Goal: Task Accomplishment & Management: Complete application form

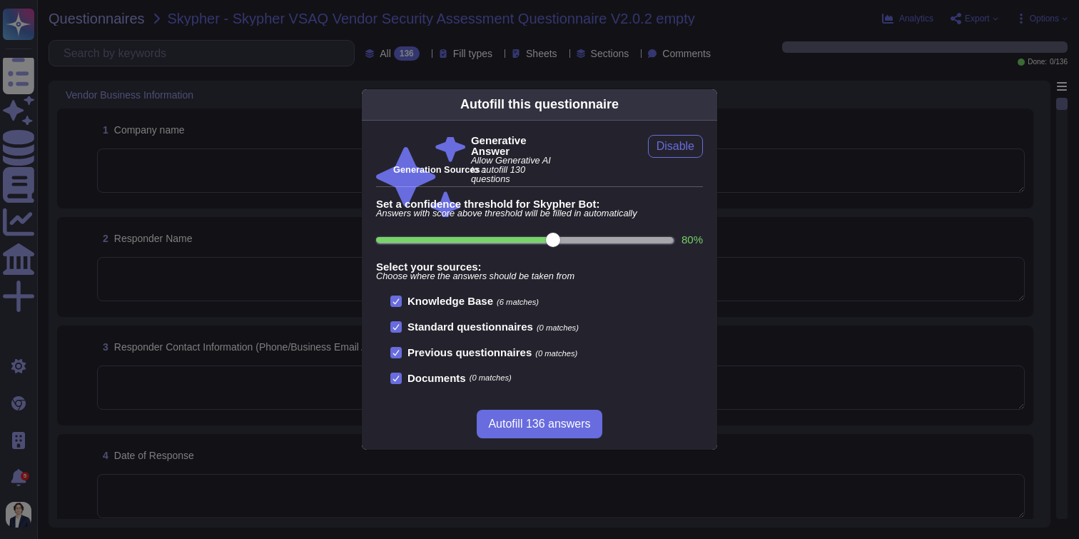
click at [708, 104] on icon at bounding box center [708, 104] width 0 height 0
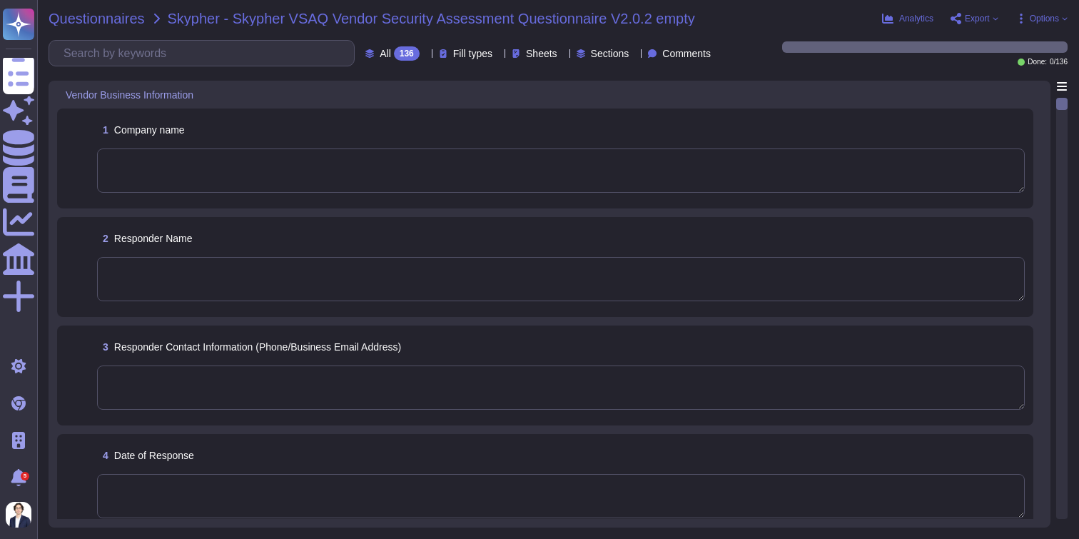
click at [92, 11] on span "Questionnaires" at bounding box center [97, 18] width 96 height 14
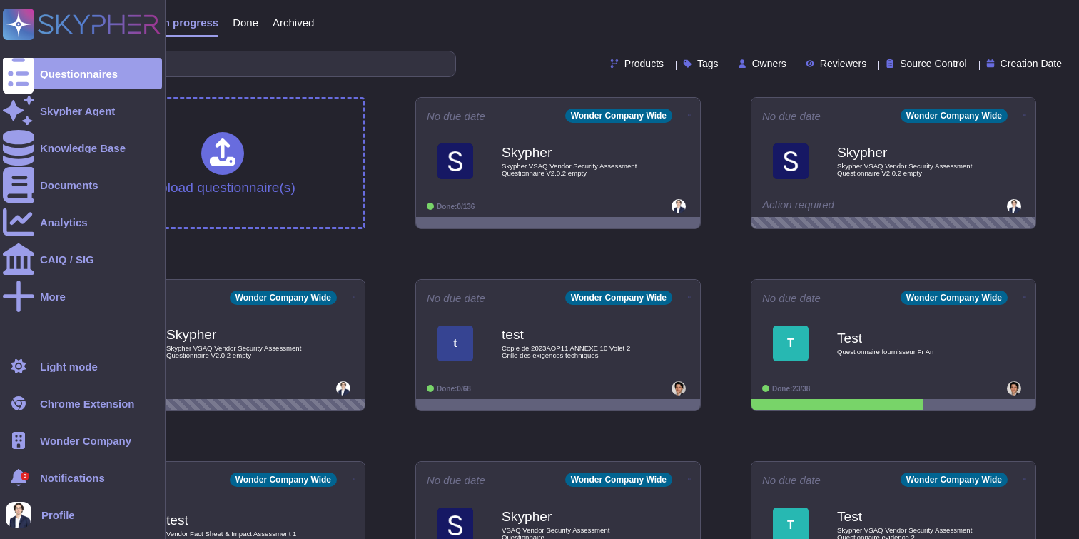
click at [71, 512] on span "Profile" at bounding box center [58, 514] width 34 height 11
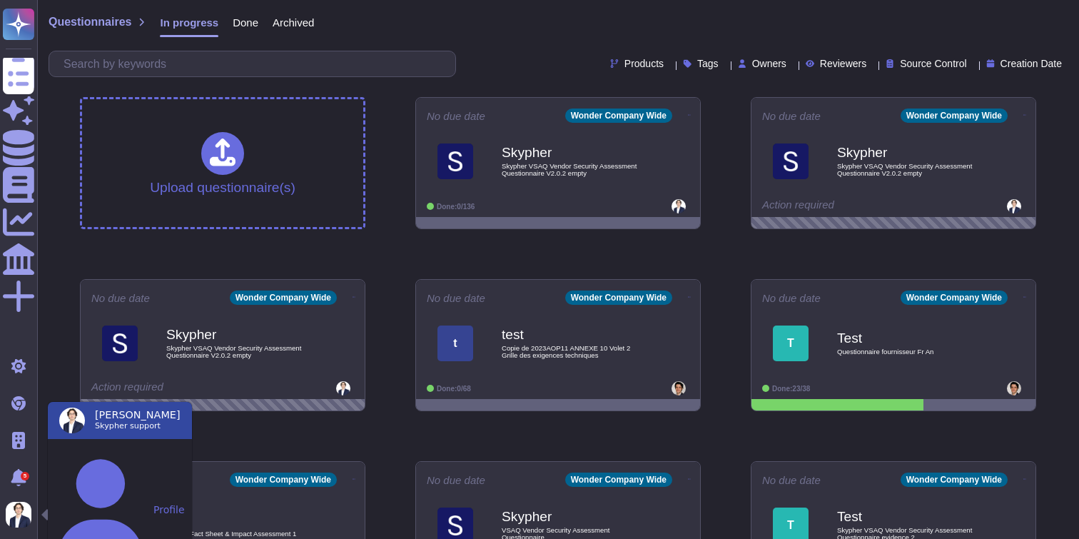
click at [513, 58] on div "Products Tags Owners Reviewers Source Control Creation Date" at bounding box center [558, 64] width 1019 height 26
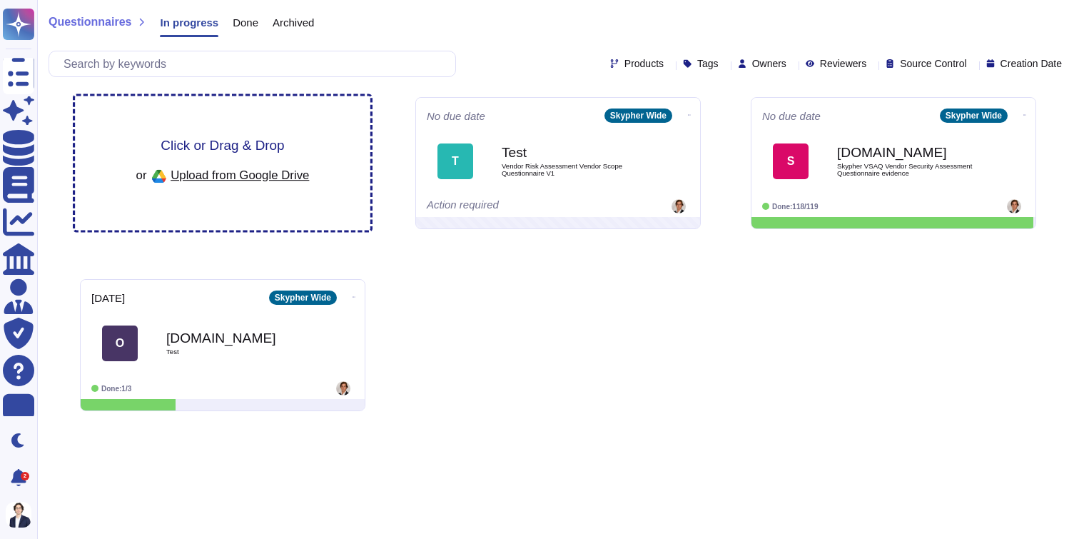
click at [240, 144] on span "Click or Drag & Drop" at bounding box center [222, 145] width 123 height 14
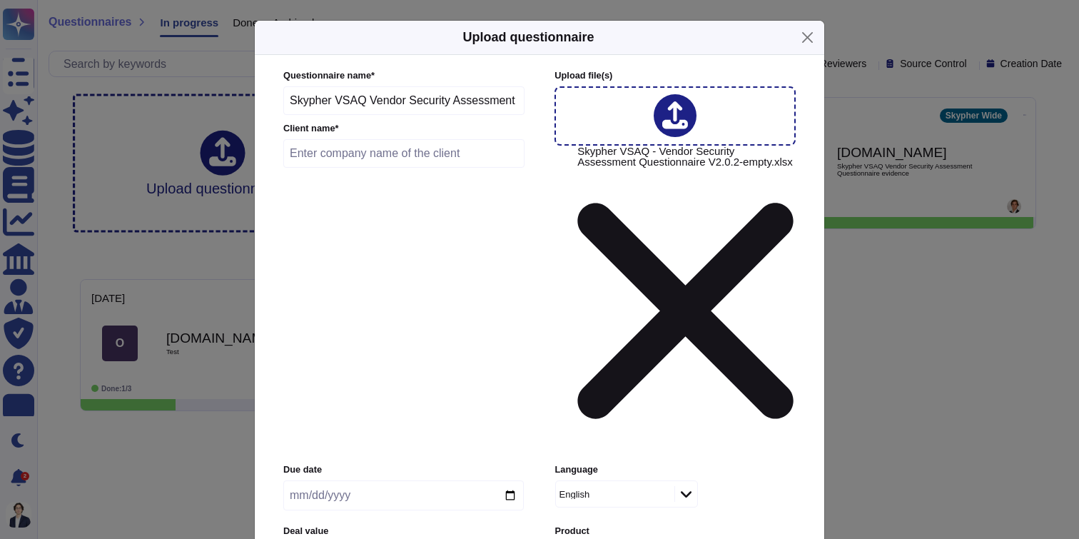
click at [407, 168] on input "text" at bounding box center [403, 153] width 241 height 29
type input "Skypher"
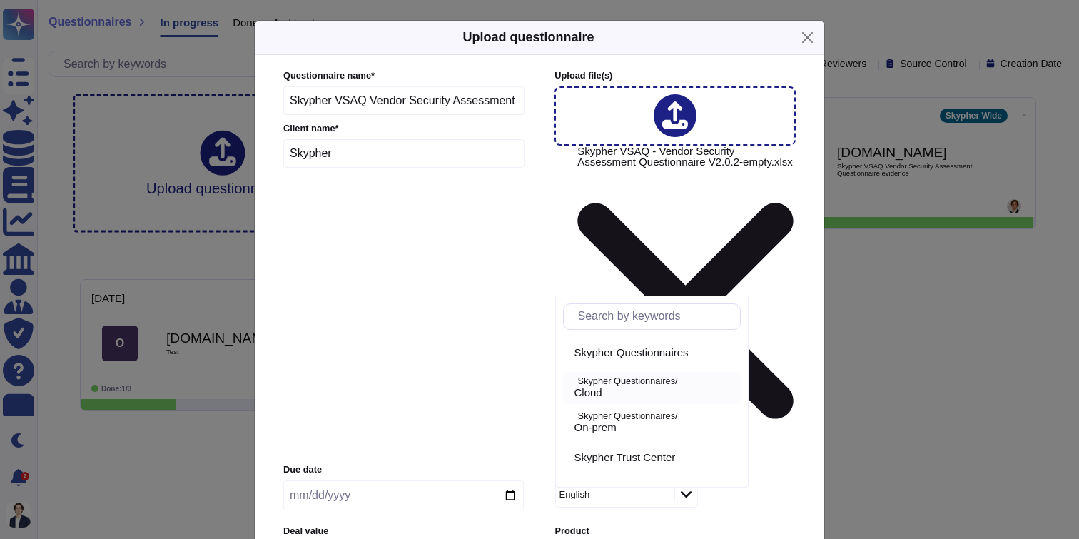
scroll to position [7, 0]
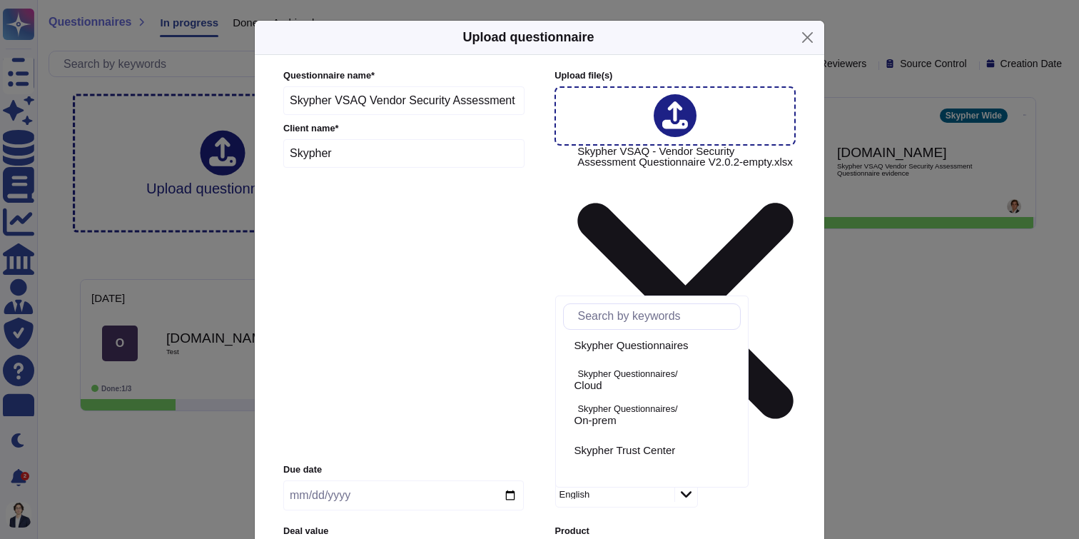
click at [663, 314] on input "text" at bounding box center [655, 316] width 169 height 25
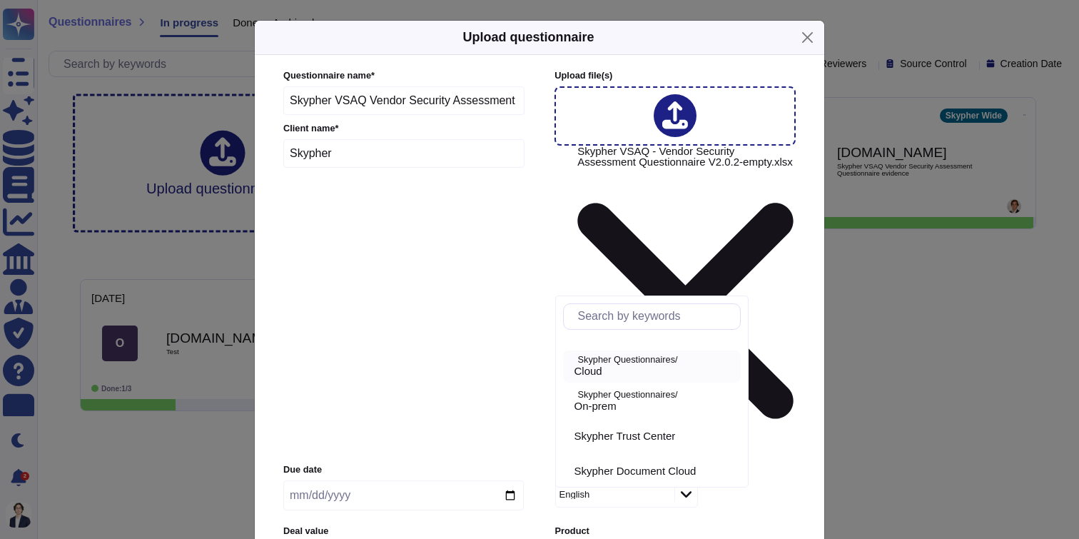
scroll to position [0, 0]
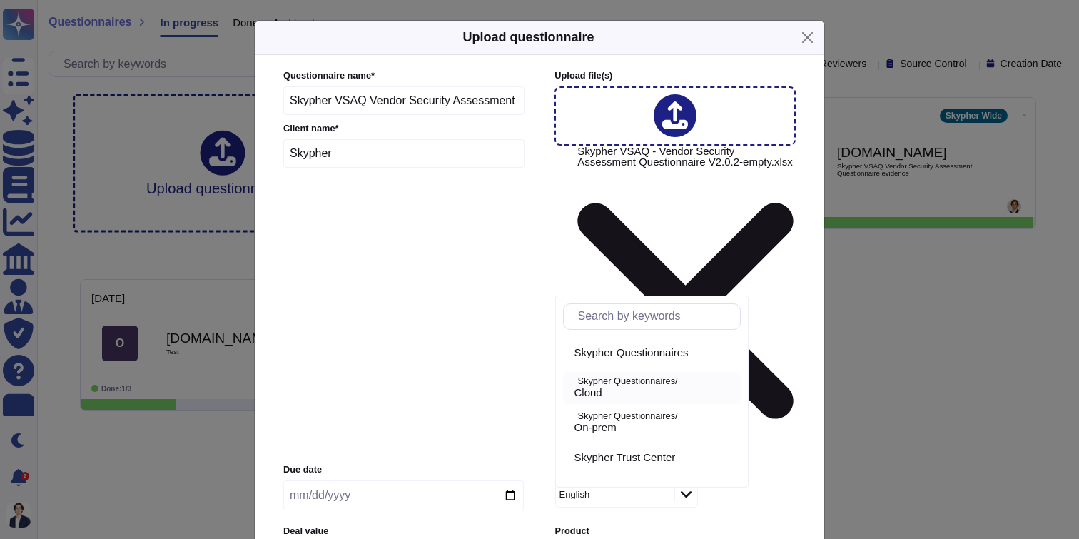
click at [646, 395] on div "Cloud" at bounding box center [654, 392] width 161 height 13
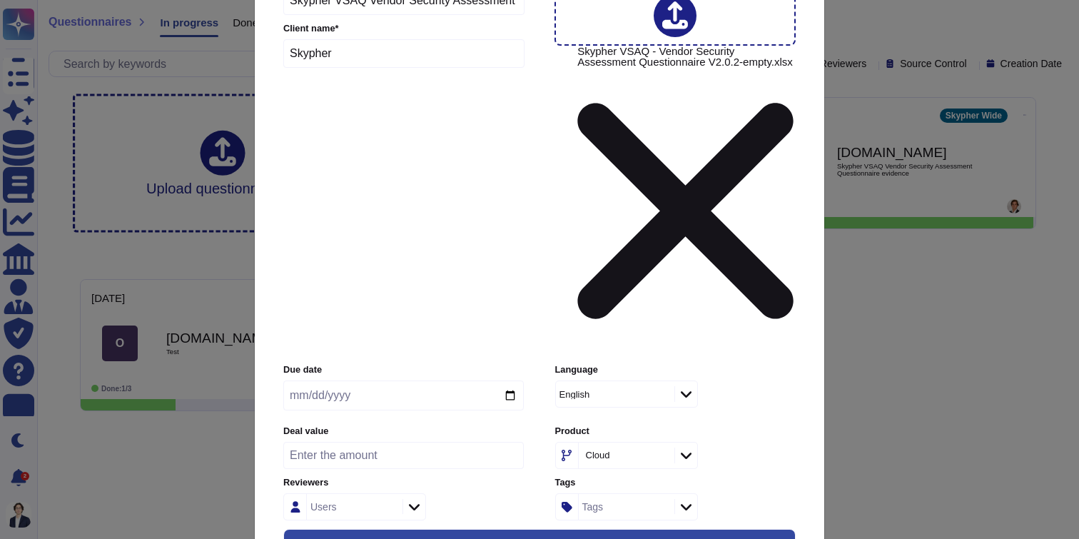
scroll to position [111, 0]
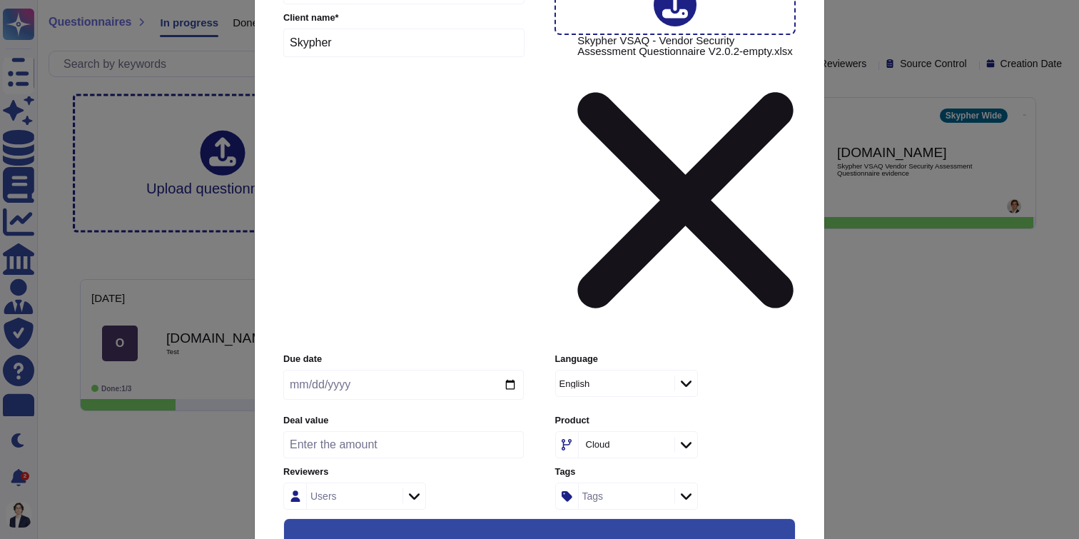
click at [618, 370] on div "English" at bounding box center [613, 383] width 115 height 26
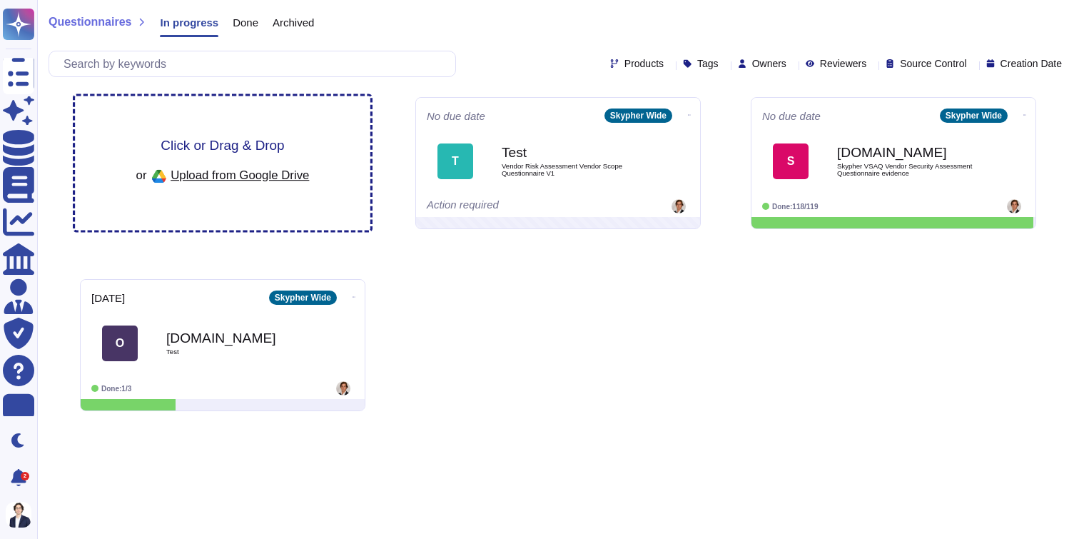
click at [271, 170] on span "Upload from Google Drive" at bounding box center [240, 174] width 138 height 13
